Goal: Task Accomplishment & Management: Manage account settings

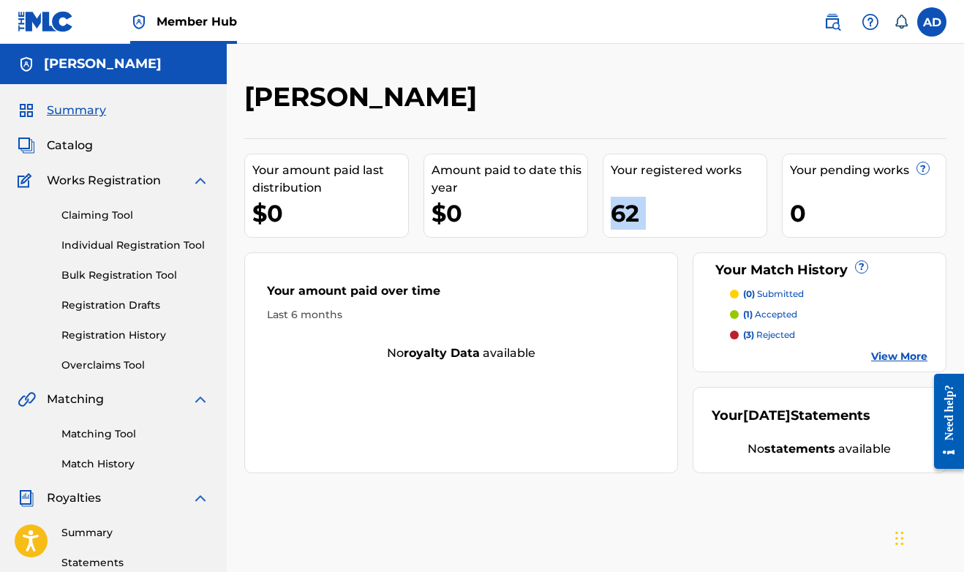
drag, startPoint x: 783, startPoint y: 176, endPoint x: 739, endPoint y: 180, distance: 44.1
click at [739, 180] on div "Your amount paid last distribution $0 Amount paid to date this year $0 Your reg…" at bounding box center [595, 305] width 702 height 335
click at [632, 224] on div "62" at bounding box center [689, 213] width 156 height 33
click at [74, 148] on span "Catalog" at bounding box center [70, 146] width 46 height 18
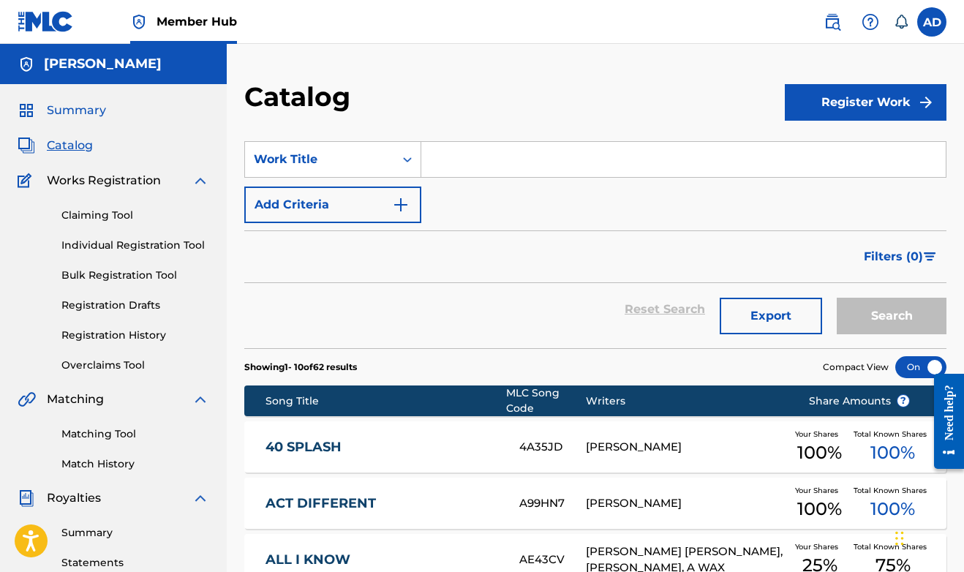
click at [69, 106] on span "Summary" at bounding box center [76, 111] width 59 height 18
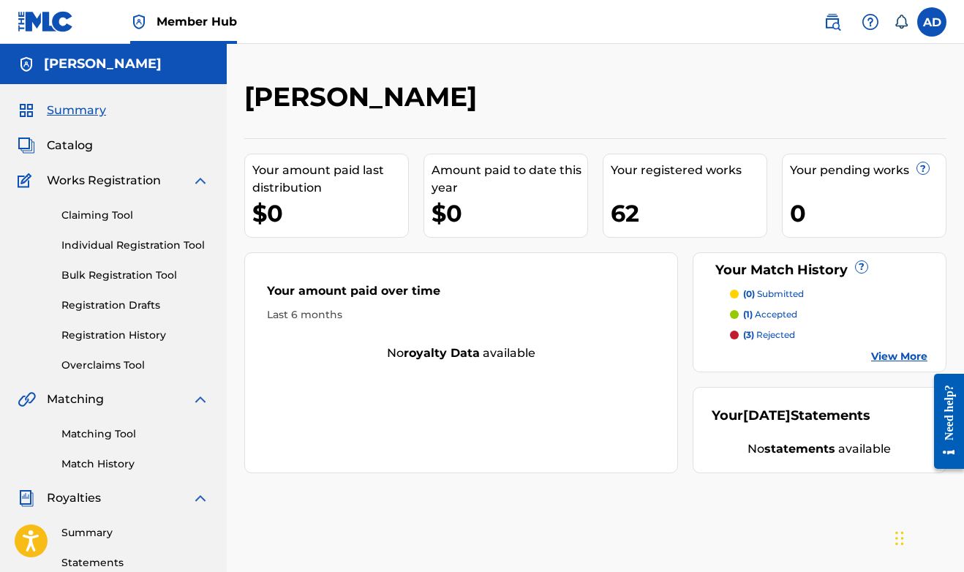
click at [198, 400] on img at bounding box center [201, 400] width 18 height 18
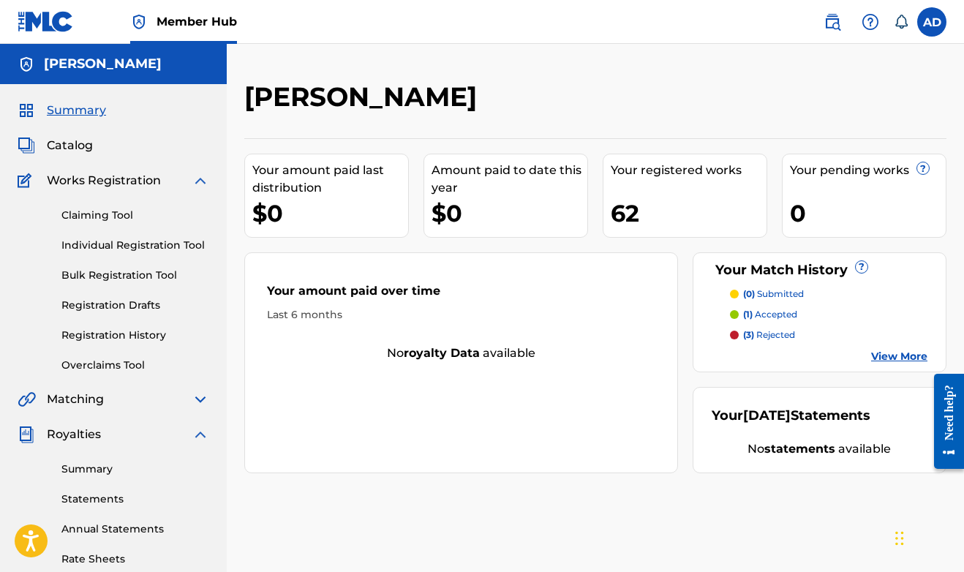
click at [198, 400] on img at bounding box center [201, 400] width 18 height 18
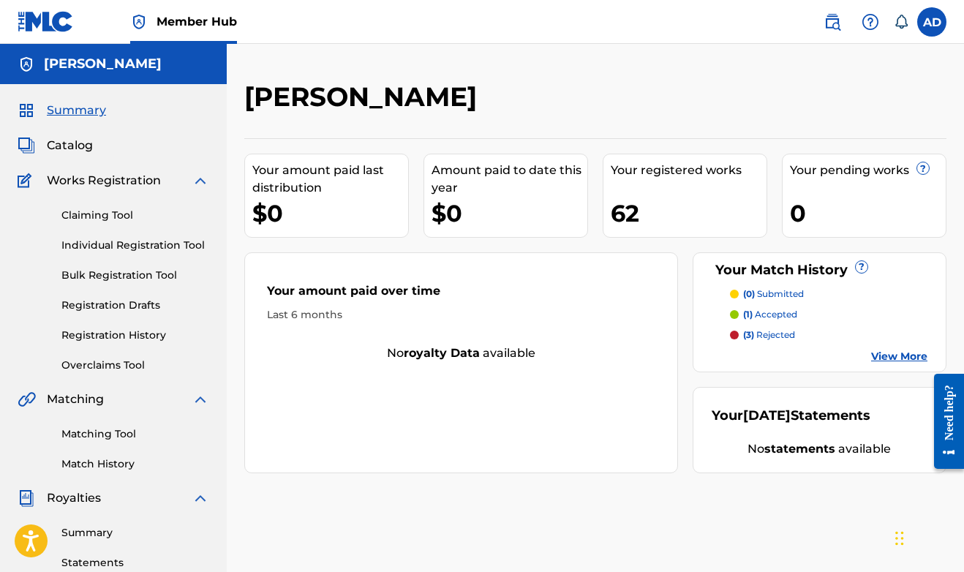
click at [198, 400] on img at bounding box center [201, 400] width 18 height 18
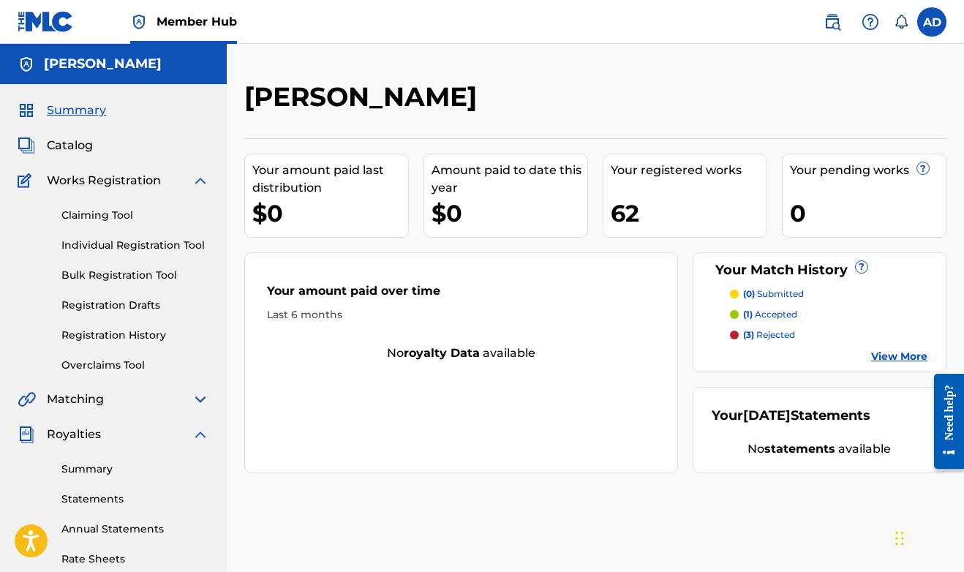
click at [201, 431] on img at bounding box center [201, 435] width 18 height 18
click at [69, 109] on span "Summary" at bounding box center [76, 111] width 59 height 18
click at [781, 312] on p "(1) accepted" at bounding box center [770, 314] width 54 height 13
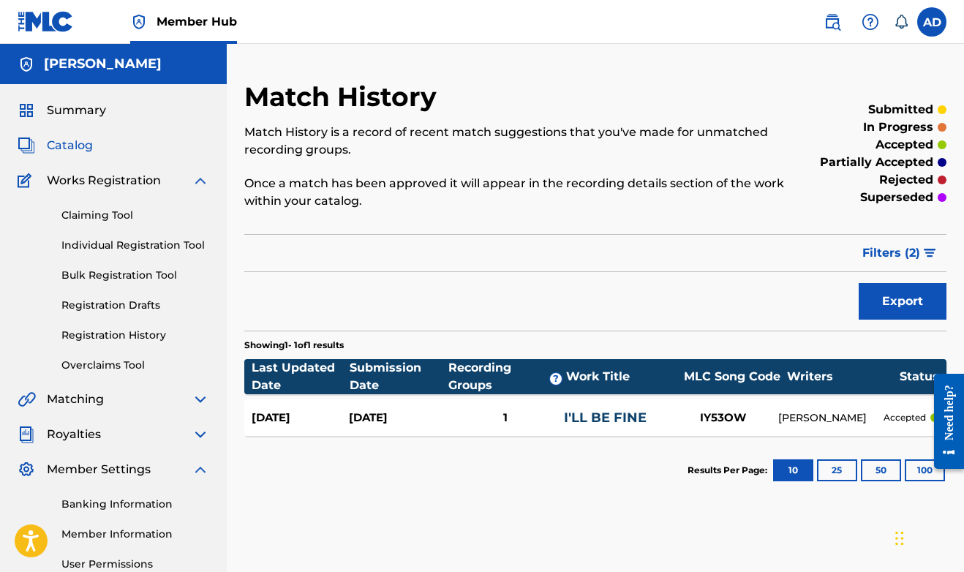
click at [66, 141] on span "Catalog" at bounding box center [70, 146] width 46 height 18
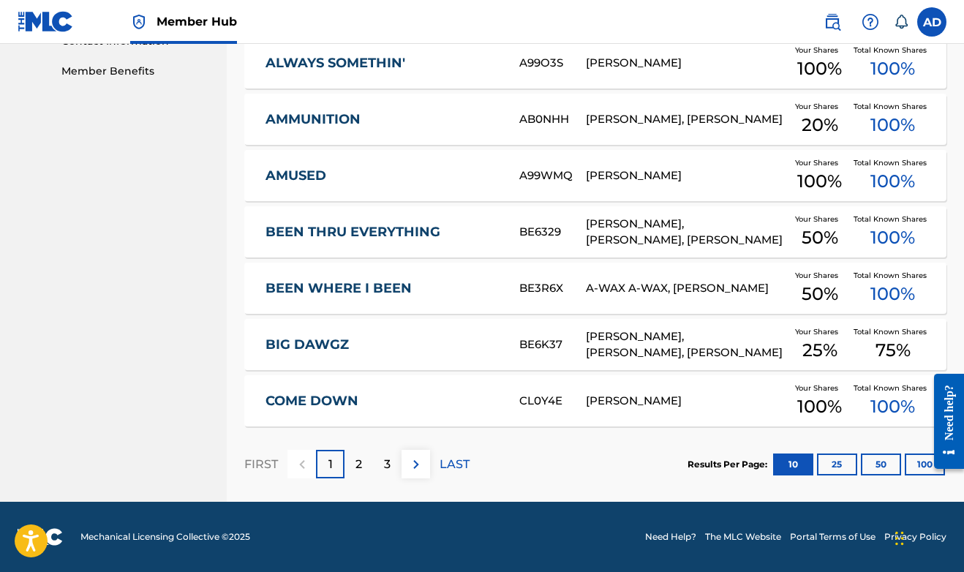
scroll to position [553, 0]
click at [364, 473] on div "2" at bounding box center [359, 464] width 29 height 29
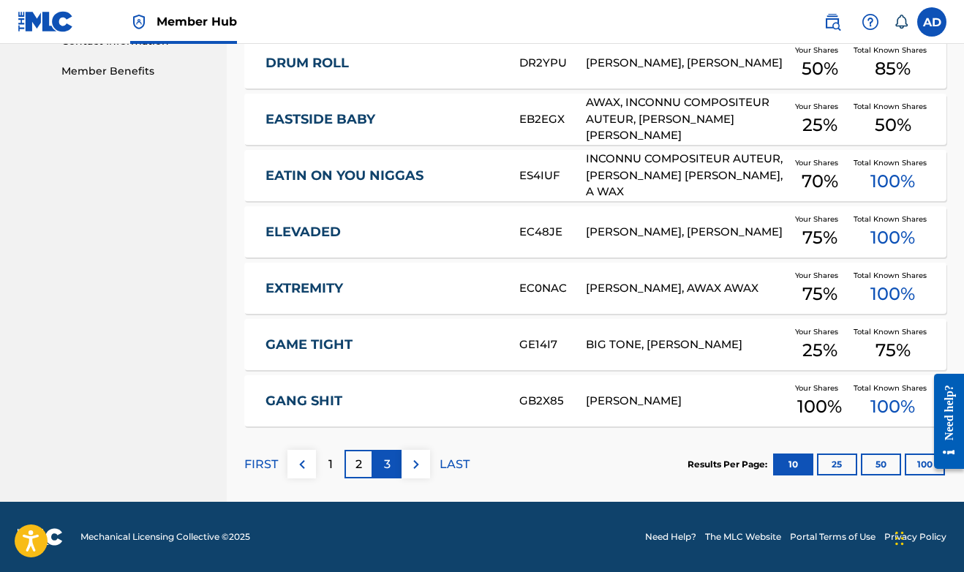
click at [385, 462] on p "3" at bounding box center [387, 465] width 7 height 18
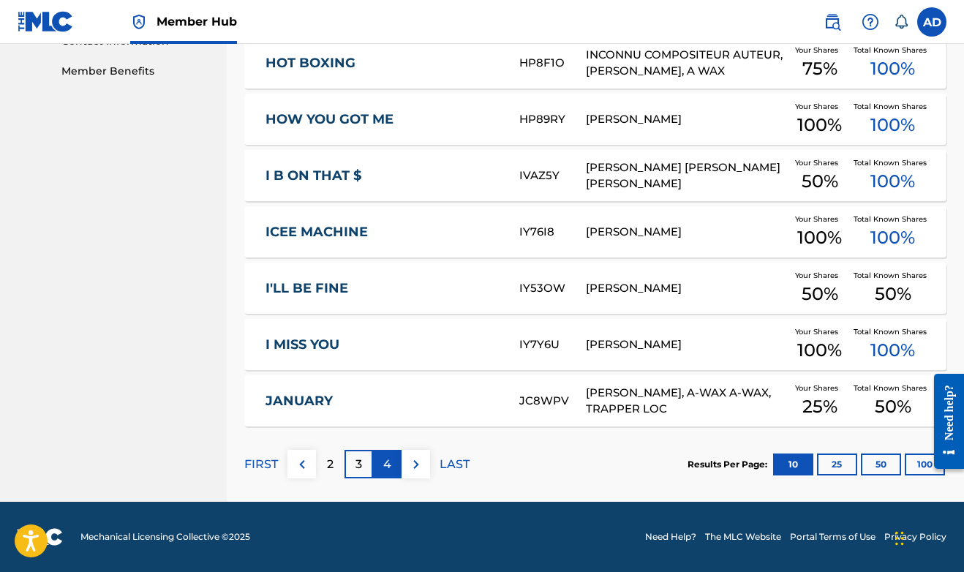
click at [389, 460] on p "4" at bounding box center [387, 465] width 8 height 18
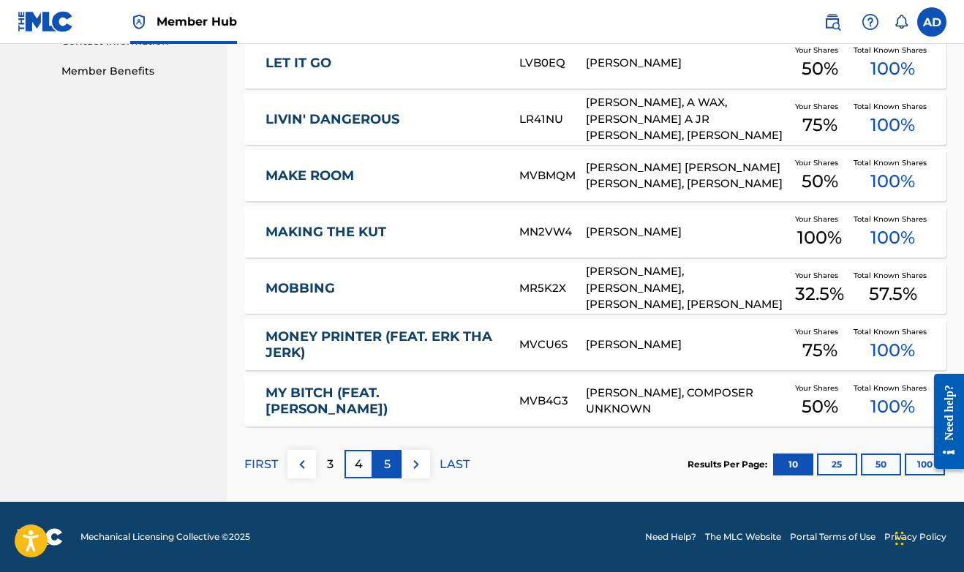
click at [389, 468] on p "5" at bounding box center [387, 465] width 7 height 18
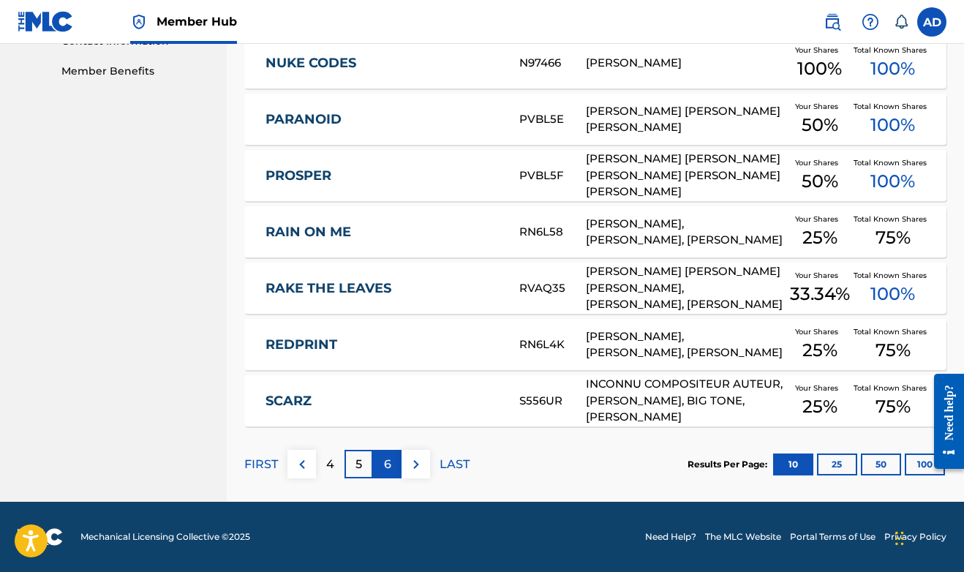
click at [386, 460] on p "6" at bounding box center [387, 465] width 7 height 18
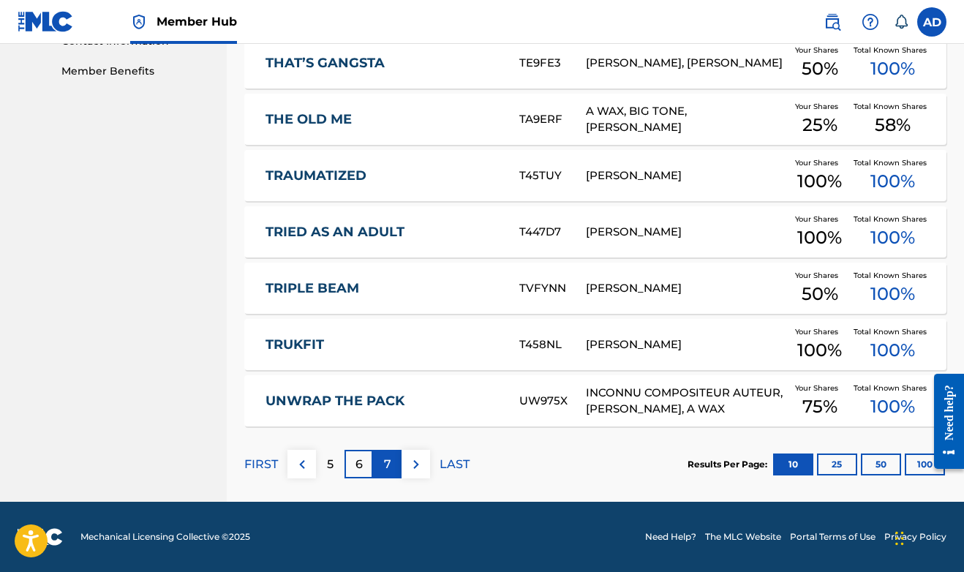
click at [386, 460] on p "7" at bounding box center [387, 465] width 7 height 18
